Goal: Navigation & Orientation: Find specific page/section

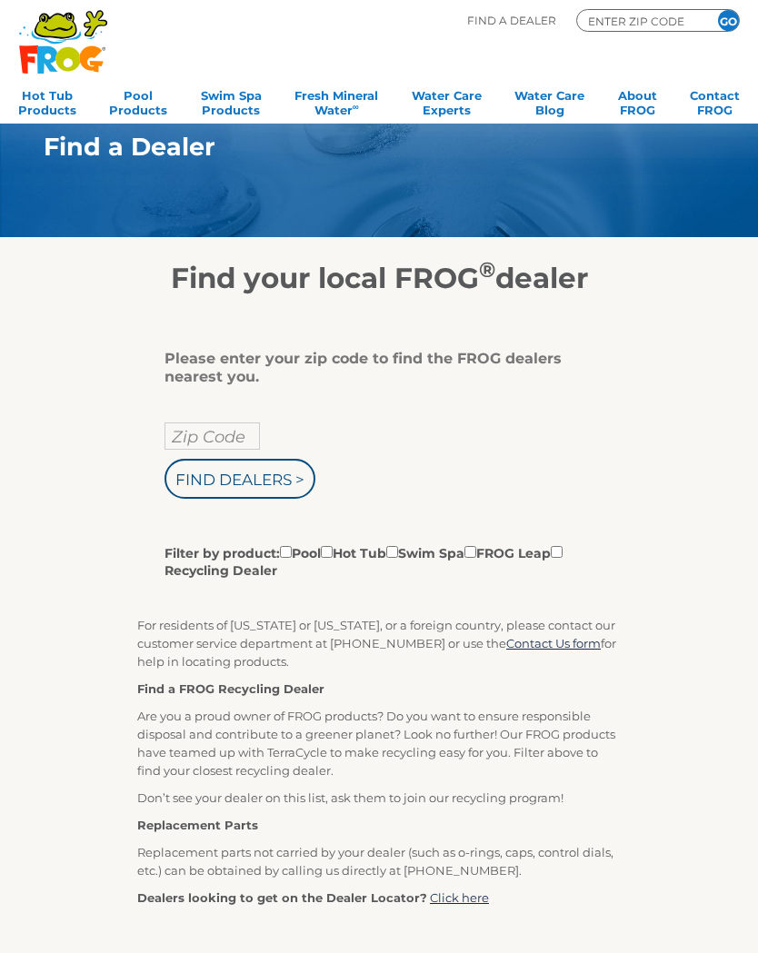
click at [333, 550] on input "Filter by product: Pool Hot Tub Swim Spa FROG Leap Recycling Dealer" at bounding box center [327, 552] width 12 height 12
checkbox input "true"
click at [516, 552] on label "Filter by product: Pool Hot Tub Swim Spa FROG Leap Recycling Dealer" at bounding box center [371, 560] width 415 height 37
click at [292, 552] on input "Filter by product: Pool Hot Tub Swim Spa FROG Leap Recycling Dealer" at bounding box center [286, 552] width 12 height 12
checkbox input "true"
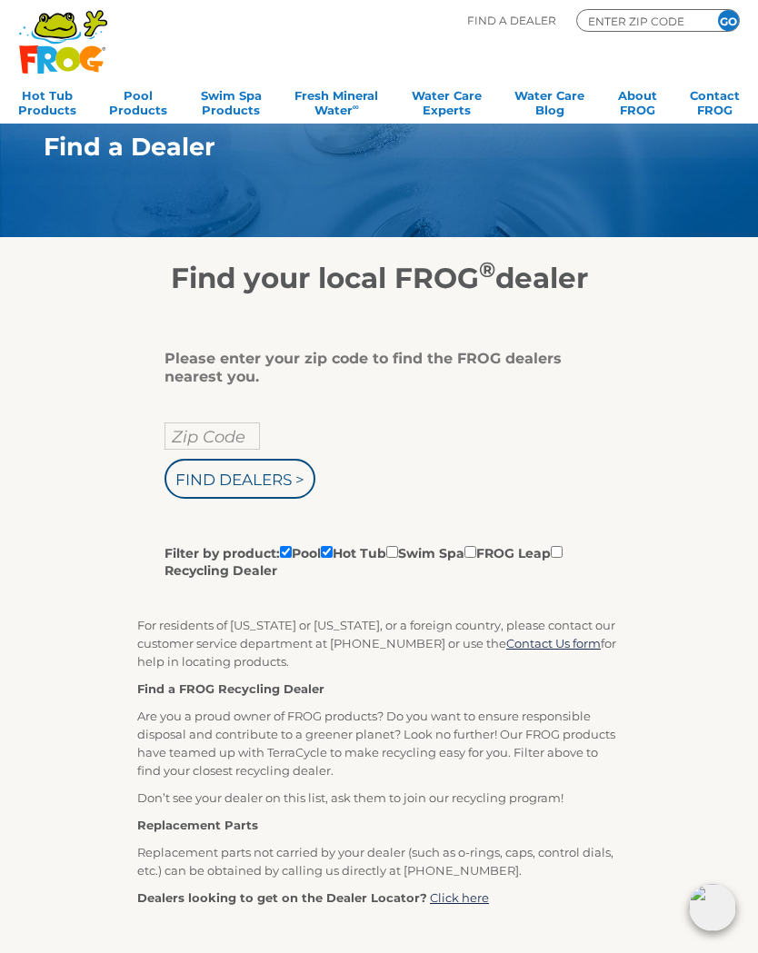
click at [476, 552] on input "Filter by product: Pool Hot Tub Swim Spa FROG Leap Recycling Dealer" at bounding box center [470, 552] width 12 height 12
checkbox input "true"
click at [292, 552] on input "Filter by product: Pool Hot Tub Swim Spa FROG Leap Recycling Dealer" at bounding box center [286, 552] width 12 height 12
checkbox input "false"
click at [333, 553] on input "Filter by product: Pool Hot Tub Swim Spa FROG Leap Recycling Dealer" at bounding box center [327, 552] width 12 height 12
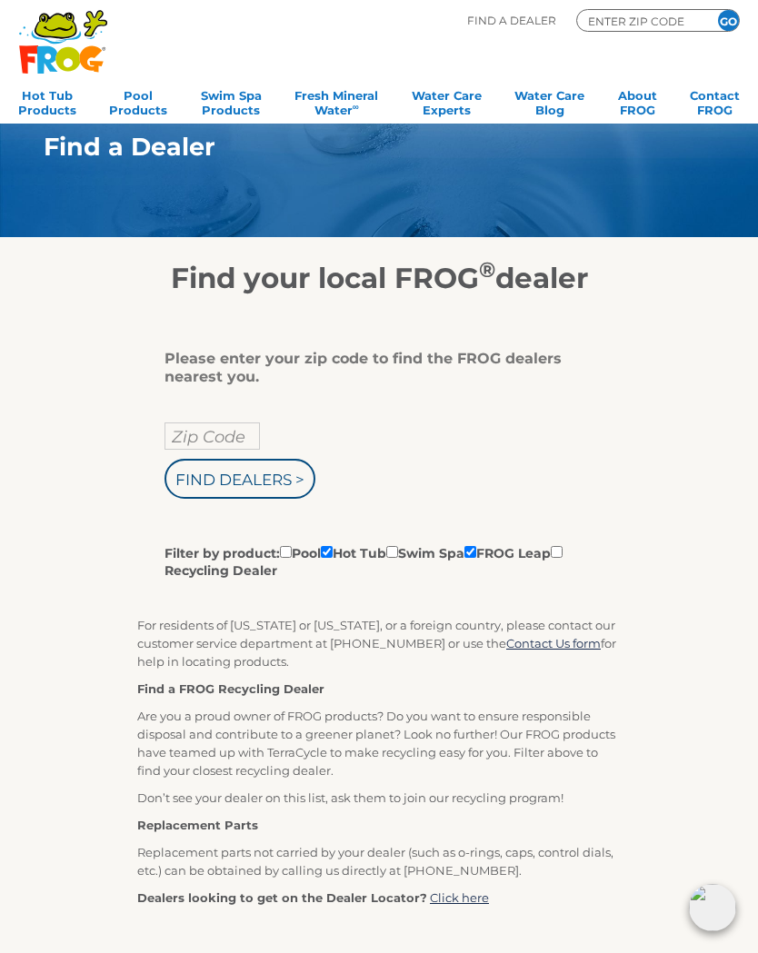
checkbox input "false"
click at [284, 485] on input "Find Dealers >" at bounding box center [239, 479] width 151 height 40
click at [229, 431] on input "Zip Code" at bounding box center [211, 436] width 95 height 27
type input "ENTER ZIP CODE"
type input "Zip Code"
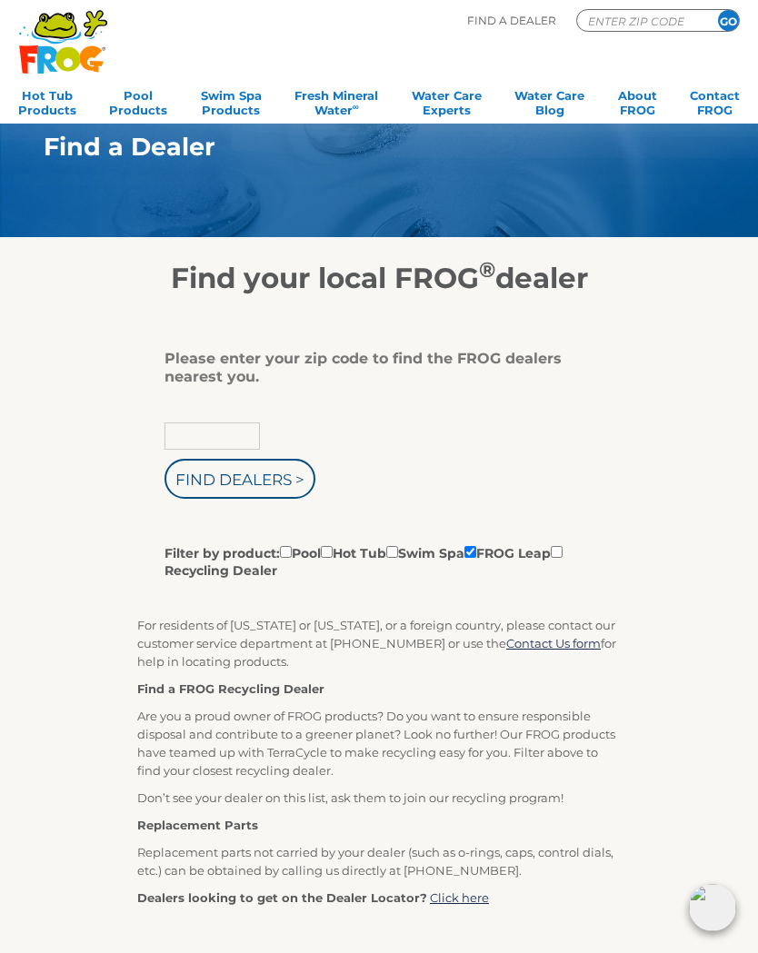
click at [234, 437] on input "text" at bounding box center [211, 436] width 95 height 27
type input "42101"
click at [241, 482] on input "Find Dealers >" at bounding box center [239, 479] width 151 height 40
